Goal: Information Seeking & Learning: Learn about a topic

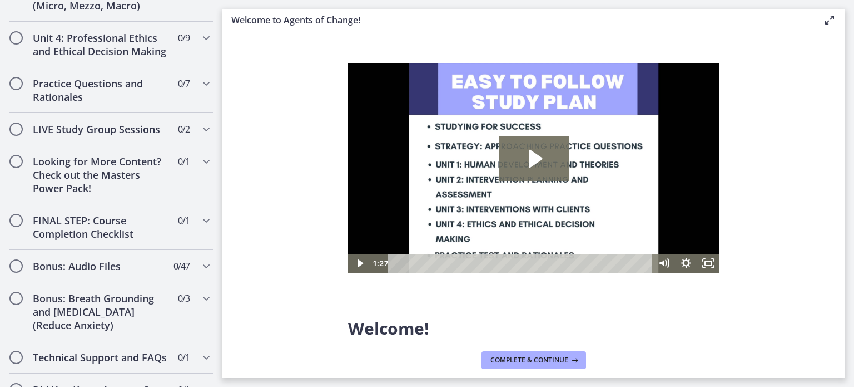
scroll to position [954, 0]
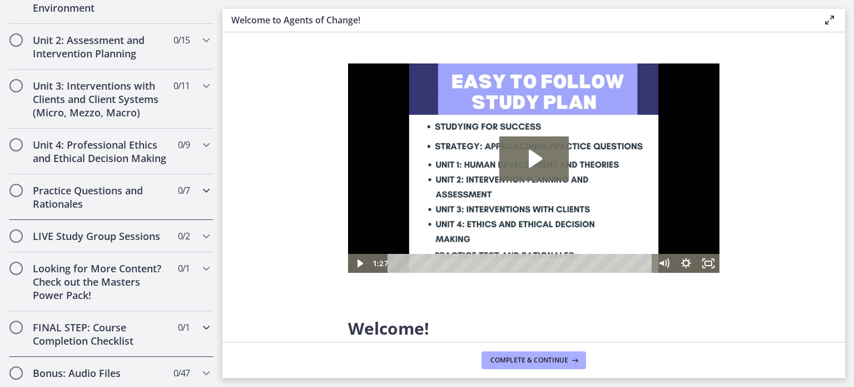
click at [137, 185] on h2 "Practice Questions and Rationales" at bounding box center [101, 197] width 136 height 27
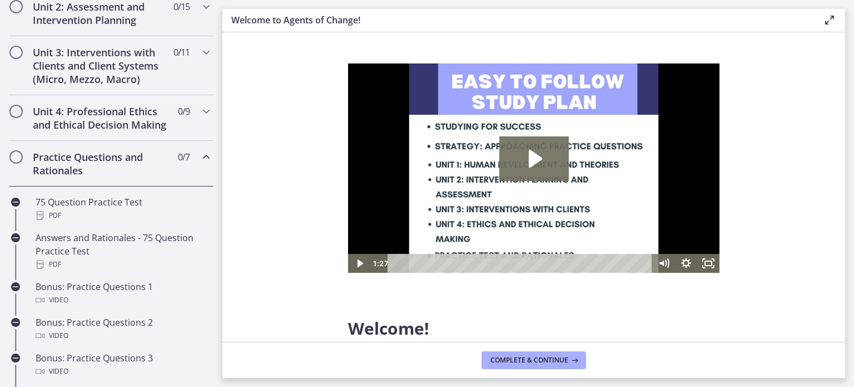
scroll to position [365, 0]
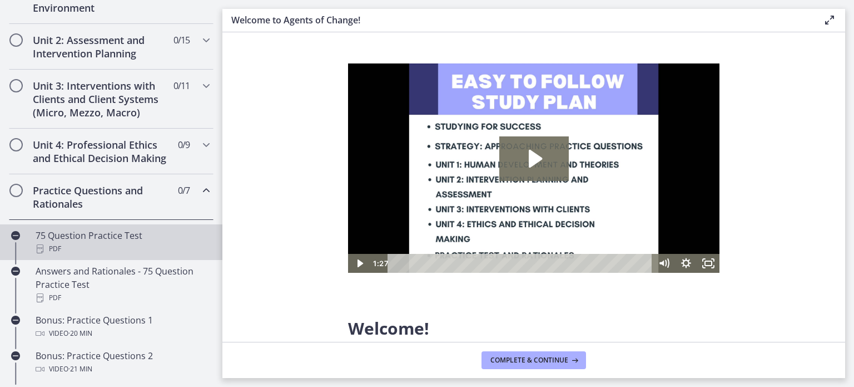
click at [145, 234] on div "75 Question Practice Test PDF" at bounding box center [123, 242] width 174 height 27
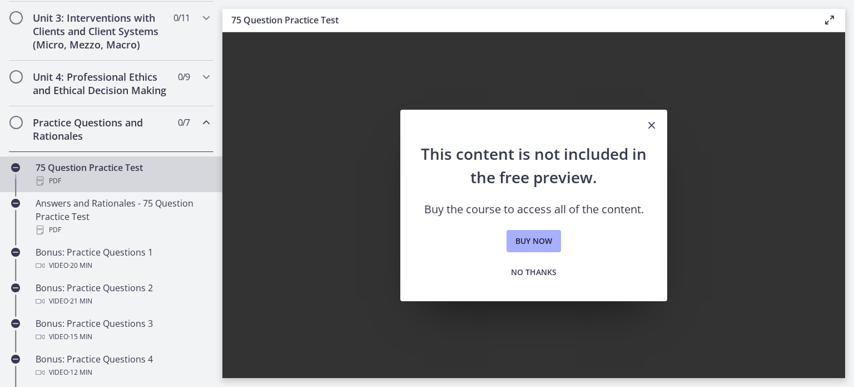
scroll to position [433, 0]
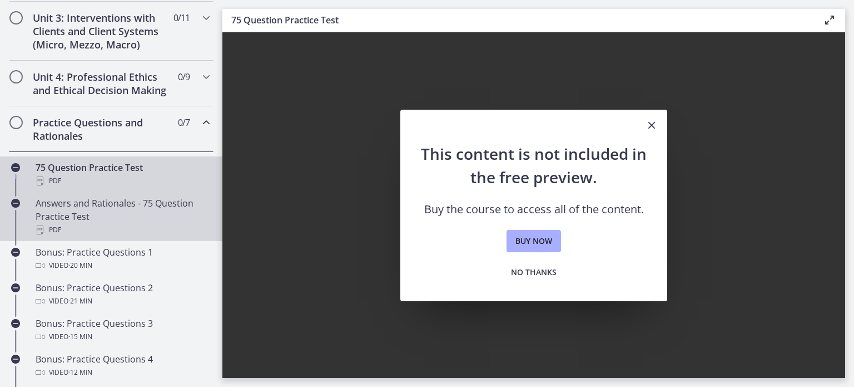
click at [154, 218] on div "Answers and Rationales - 75 Question Practice Test PDF" at bounding box center [123, 216] width 174 height 40
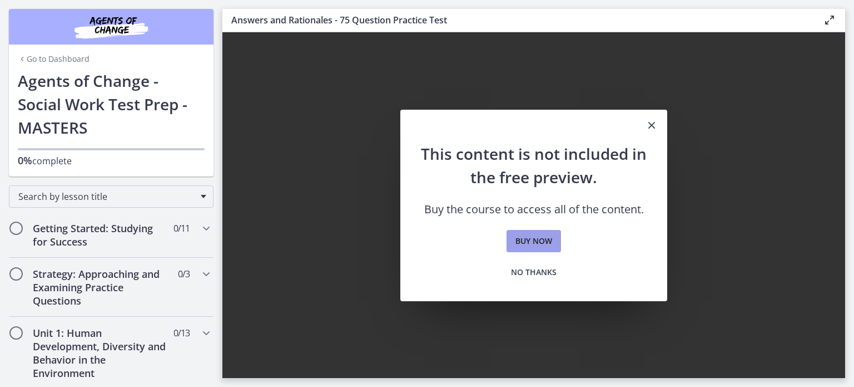
click at [539, 240] on span "Buy now" at bounding box center [534, 240] width 37 height 13
